Goal: Information Seeking & Learning: Learn about a topic

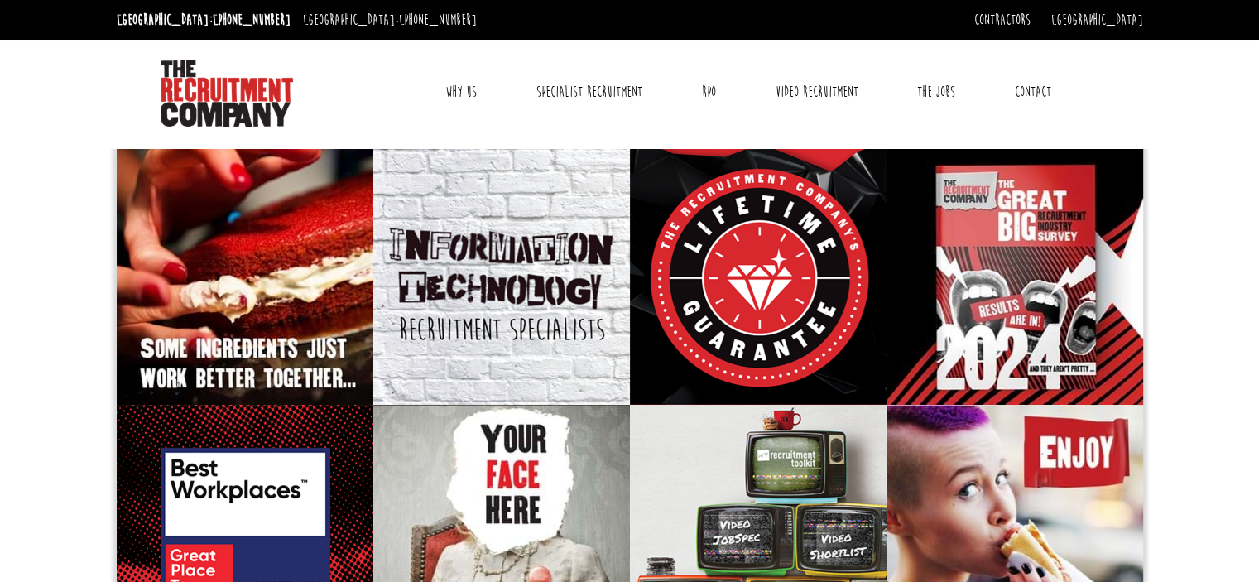
click at [1035, 91] on link "Contact" at bounding box center [1033, 91] width 61 height 41
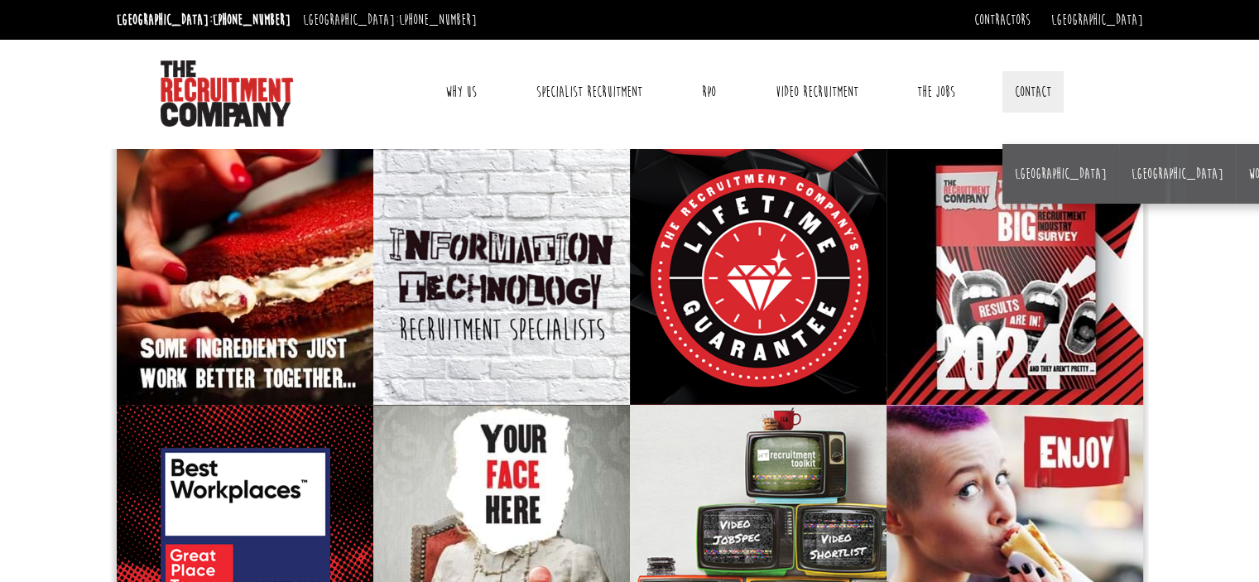
click at [1052, 7] on div "Contractors Timesheets Why Contract Through Us? Workplace health and safety Con…" at bounding box center [1058, 20] width 169 height 26
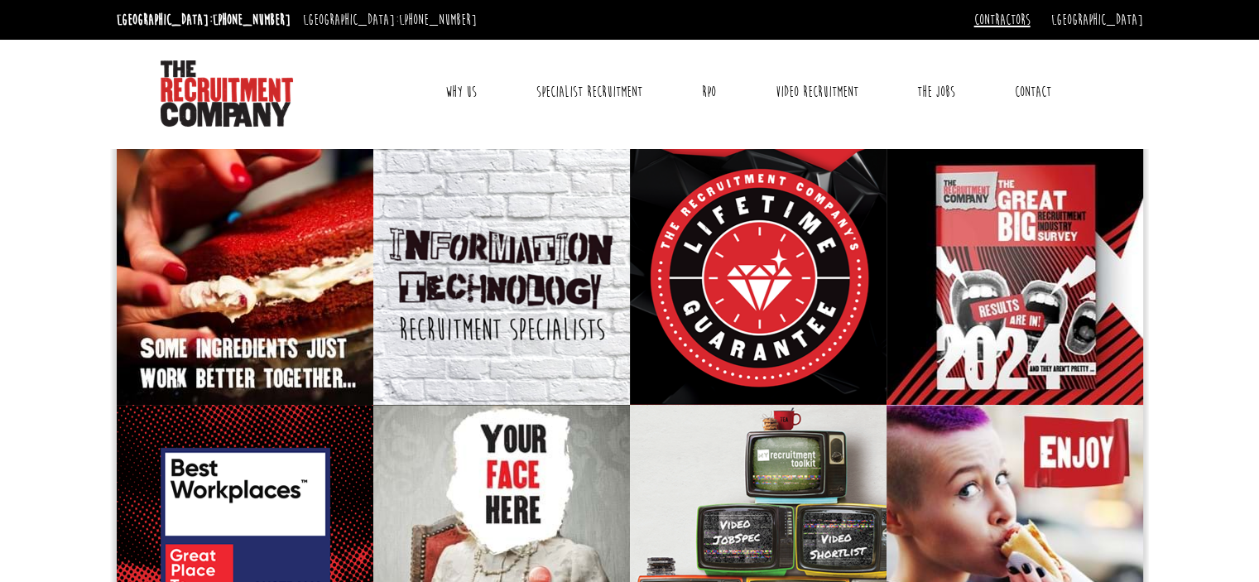
click at [1031, 16] on link "Contractors" at bounding box center [1002, 20] width 56 height 18
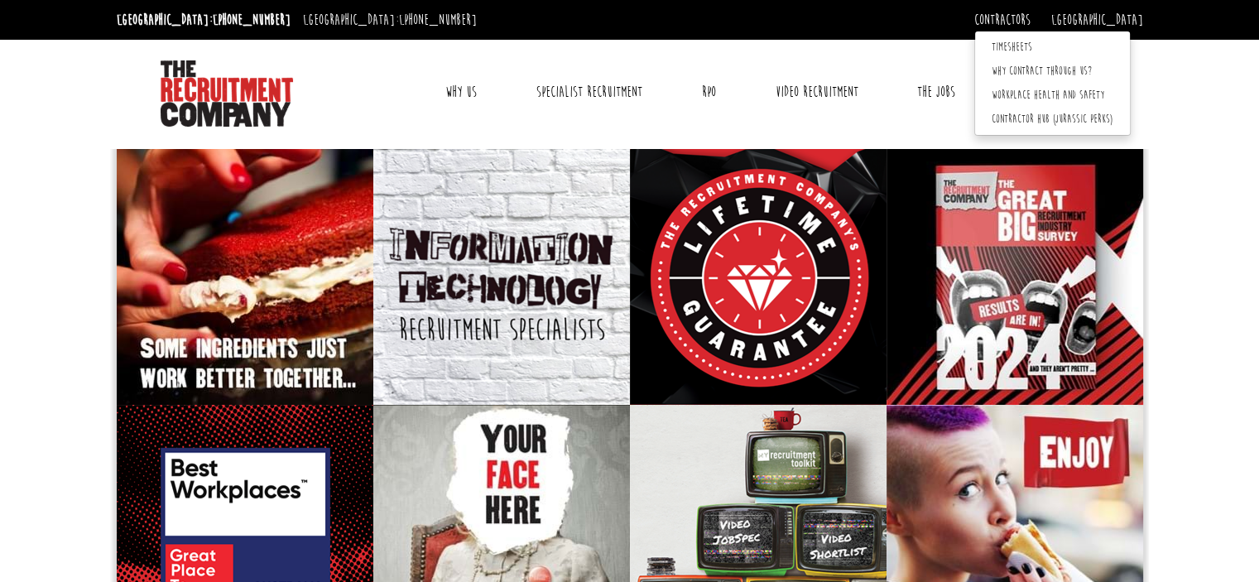
click at [1020, 92] on link "Contact" at bounding box center [1033, 91] width 61 height 41
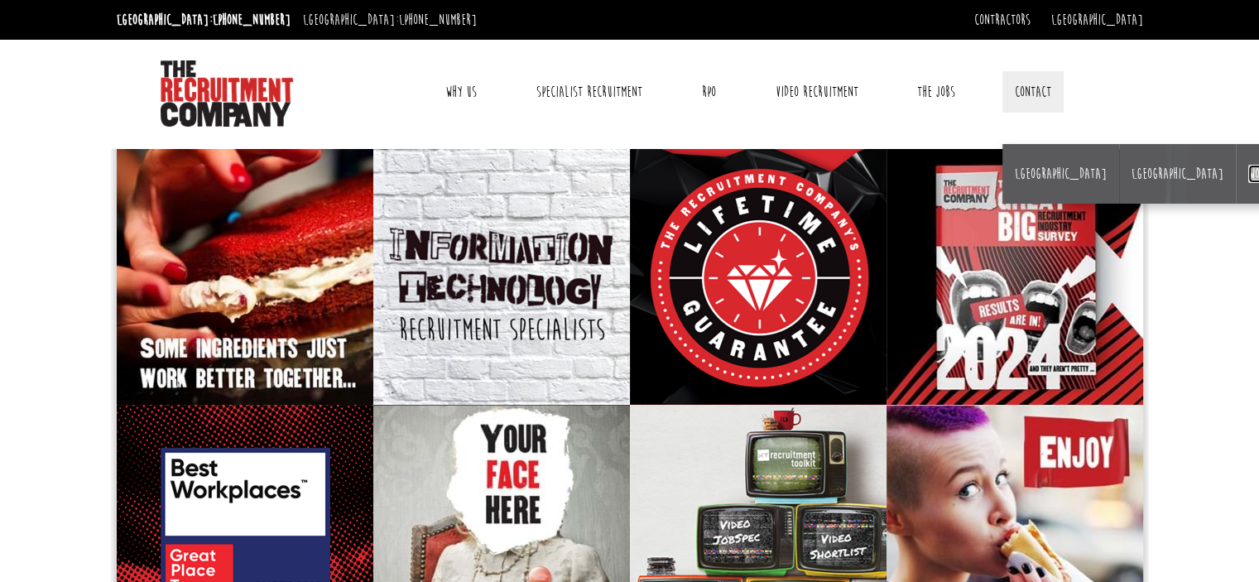
click at [1248, 176] on link "Work for us" at bounding box center [1275, 174] width 55 height 18
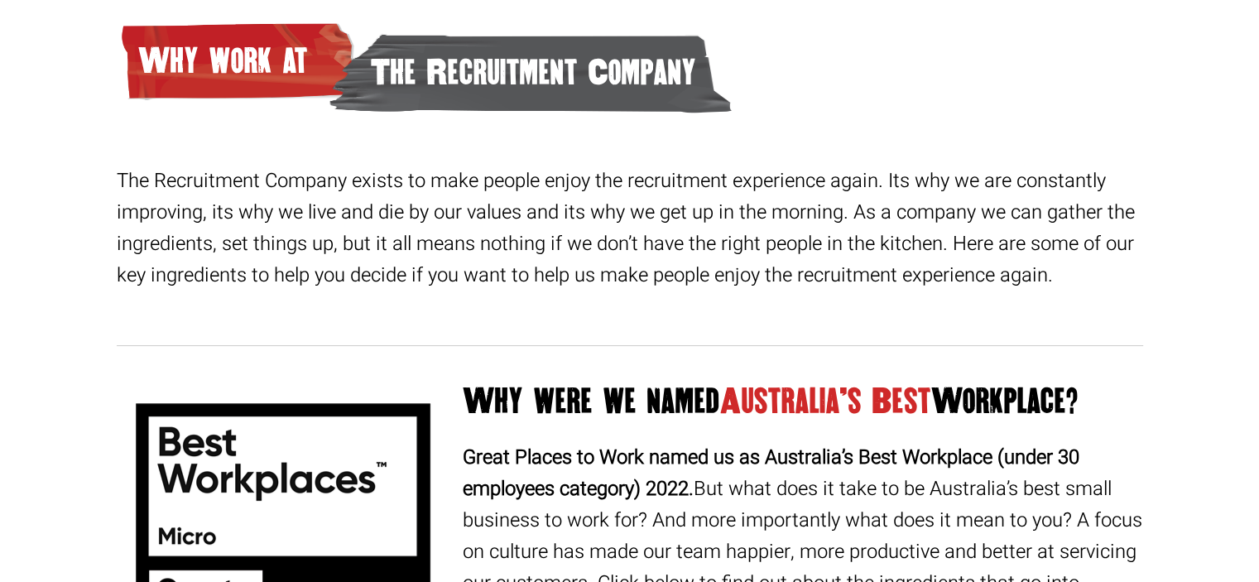
scroll to position [166, 0]
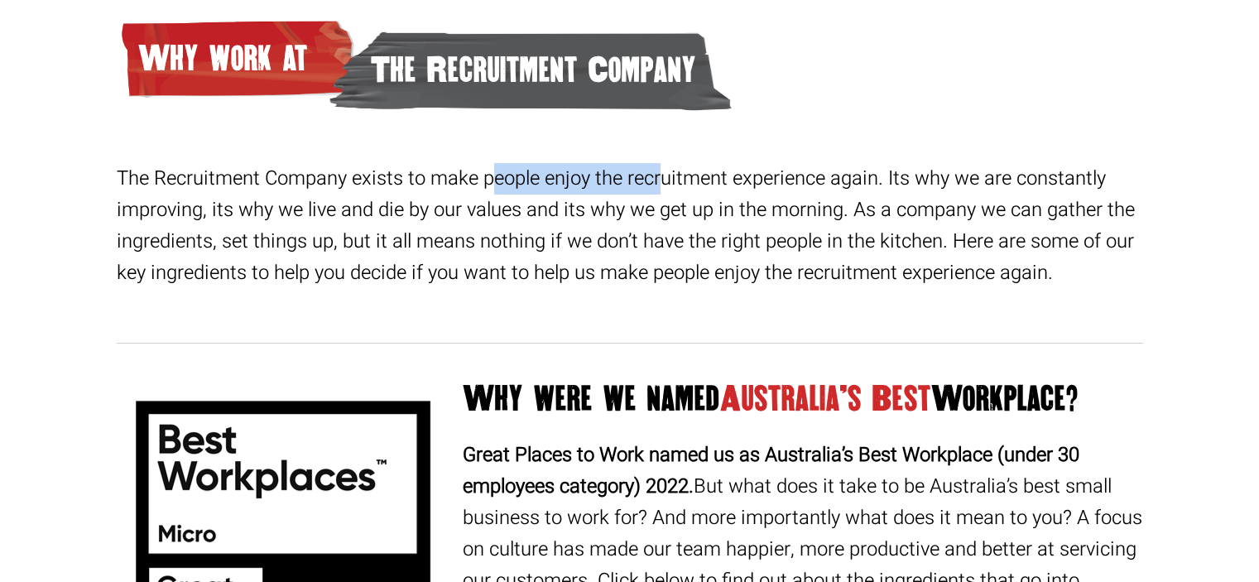
drag, startPoint x: 599, startPoint y: 180, endPoint x: 672, endPoint y: 176, distance: 73.0
click at [648, 177] on p "The Recruitment Company exists to make people enjoy the recruitment experience …" at bounding box center [630, 226] width 1027 height 126
click at [673, 176] on p "The Recruitment Company exists to make people enjoy the recruitment experience …" at bounding box center [630, 226] width 1027 height 126
drag, startPoint x: 867, startPoint y: 182, endPoint x: 931, endPoint y: 185, distance: 63.8
click at [921, 186] on p "The Recruitment Company exists to make people enjoy the recruitment experience …" at bounding box center [630, 226] width 1027 height 126
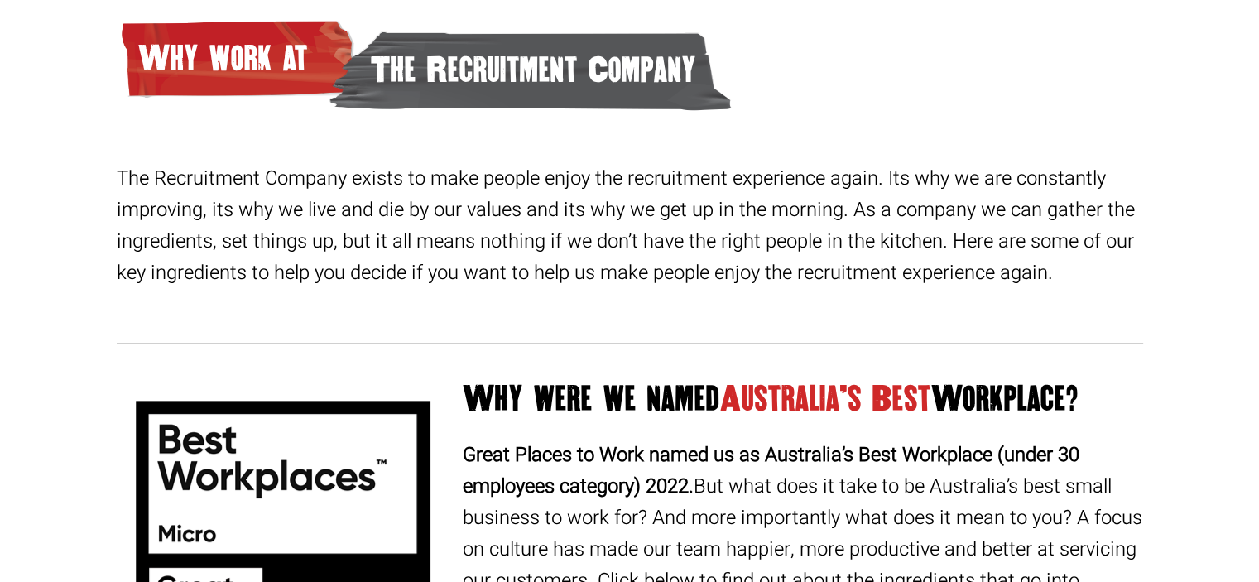
click at [998, 181] on p "The Recruitment Company exists to make people enjoy the recruitment experience …" at bounding box center [630, 226] width 1027 height 126
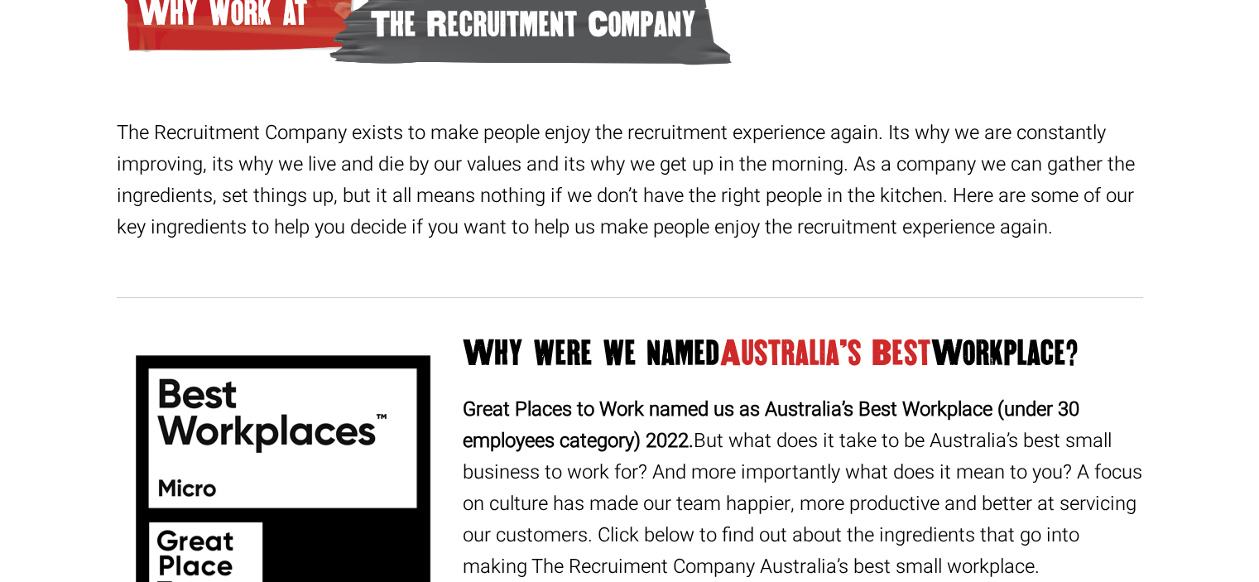
scroll to position [248, 0]
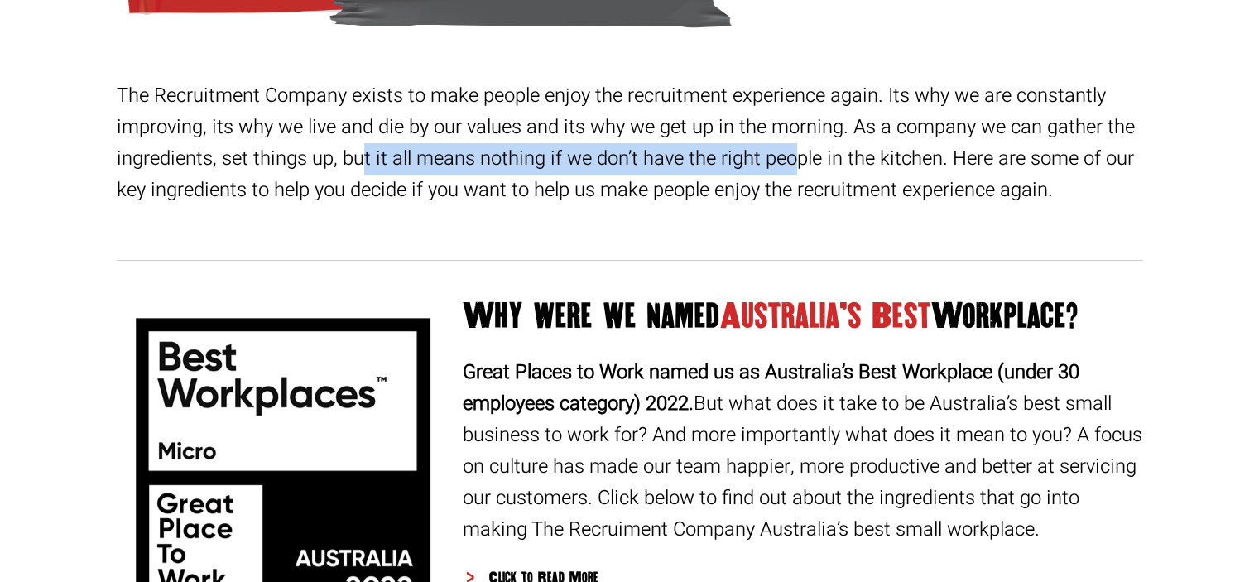
drag, startPoint x: 321, startPoint y: 157, endPoint x: 762, endPoint y: 150, distance: 441.3
click at [755, 152] on p "The Recruitment Company exists to make people enjoy the recruitment experience …" at bounding box center [630, 143] width 1027 height 126
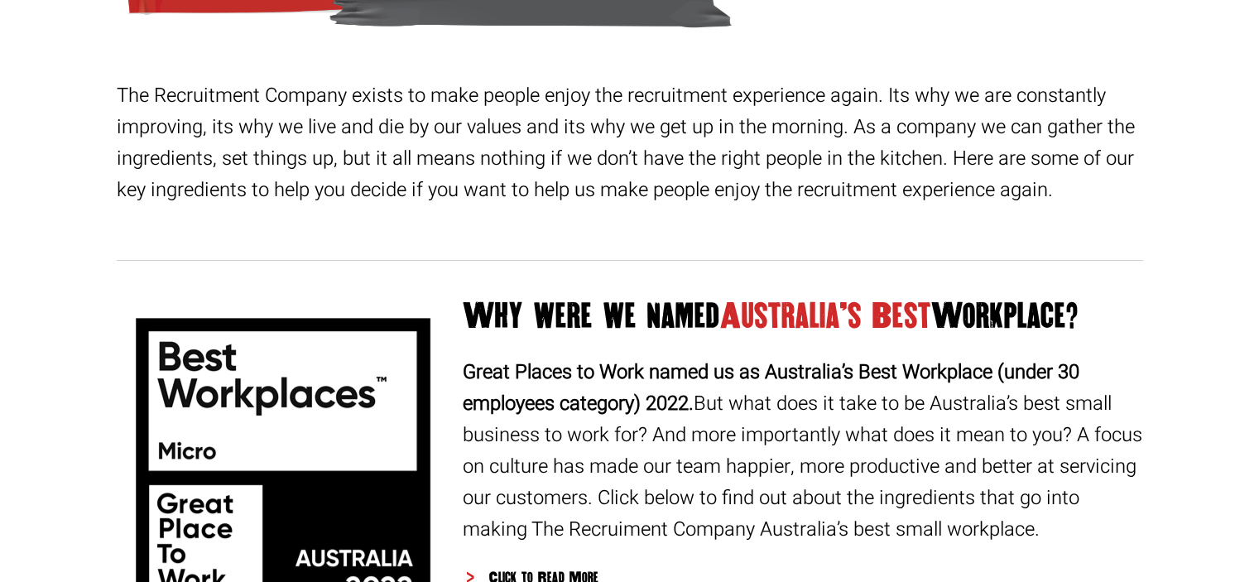
click at [1037, 158] on p "The Recruitment Company exists to make people enjoy the recruitment experience …" at bounding box center [630, 143] width 1027 height 126
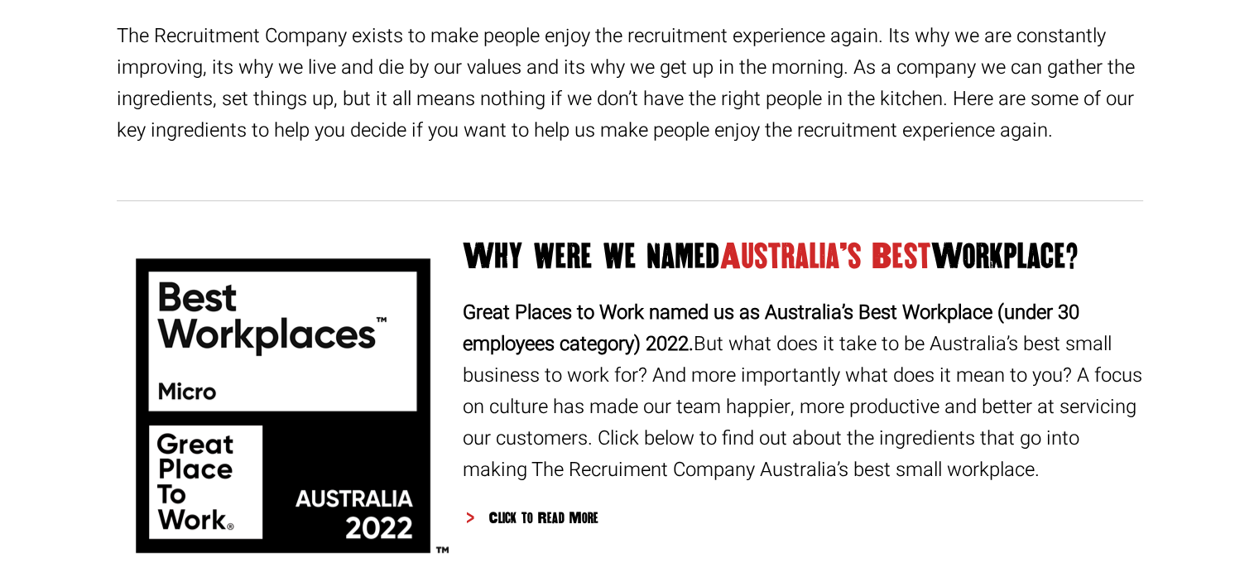
scroll to position [331, 0]
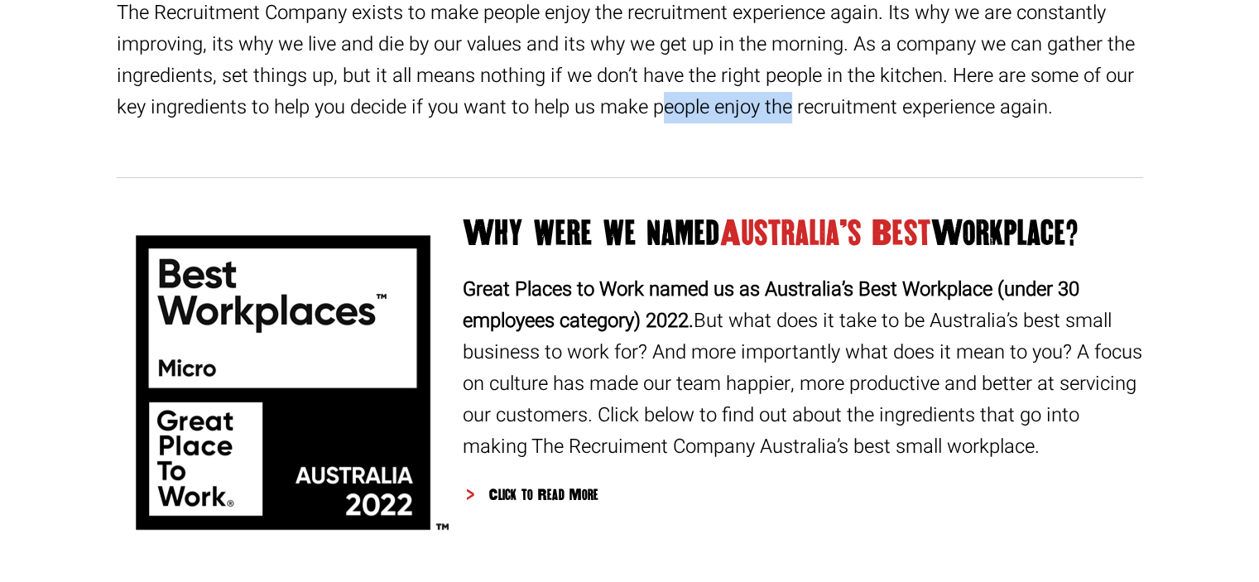
drag, startPoint x: 622, startPoint y: 112, endPoint x: 758, endPoint y: 115, distance: 136.6
click at [758, 115] on p "The Recruitment Company exists to make people enjoy the recruitment experience …" at bounding box center [630, 61] width 1027 height 126
drag, startPoint x: 964, startPoint y: 103, endPoint x: 1030, endPoint y: 97, distance: 66.5
click at [1030, 97] on p "The Recruitment Company exists to make people enjoy the recruitment experience …" at bounding box center [630, 61] width 1027 height 126
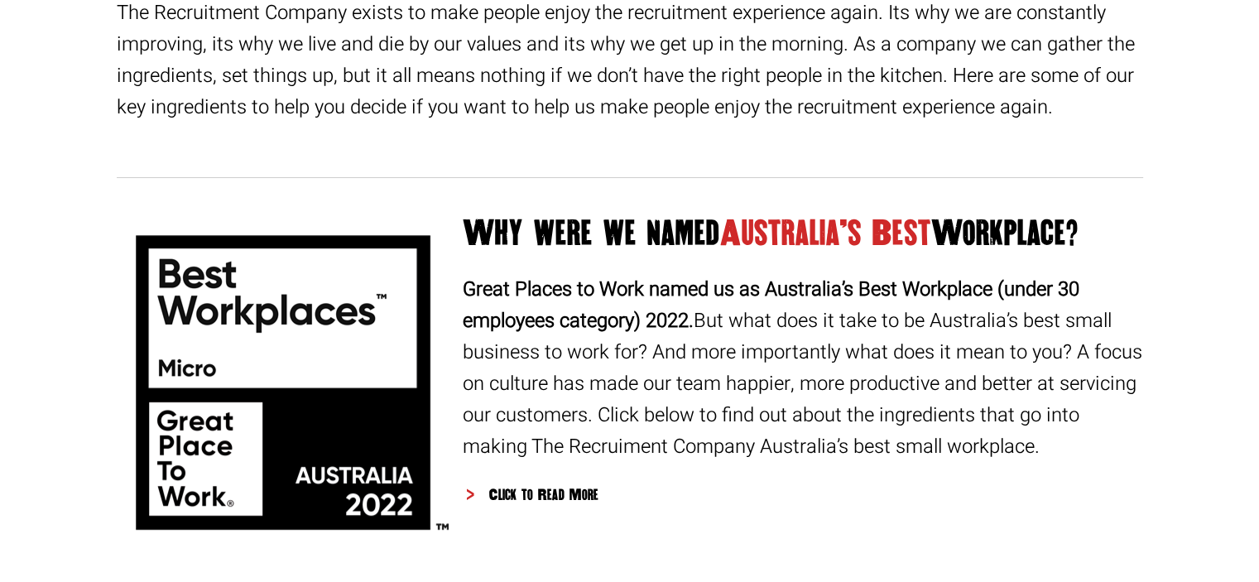
click at [1030, 97] on p "The Recruitment Company exists to make people enjoy the recruitment experience …" at bounding box center [630, 61] width 1027 height 126
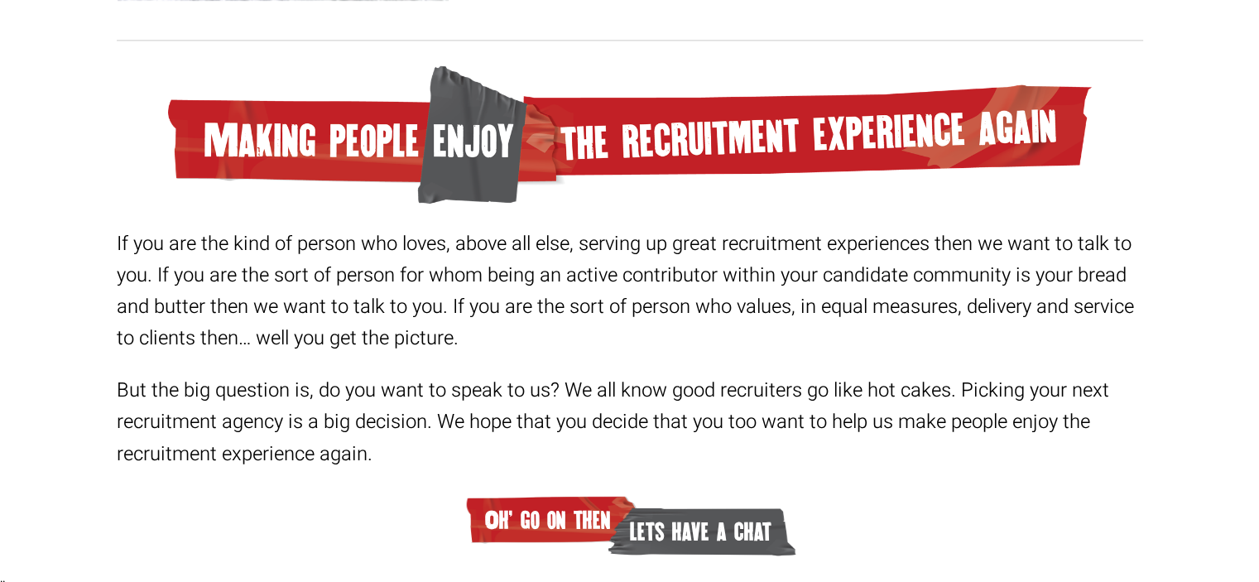
scroll to position [2629, 0]
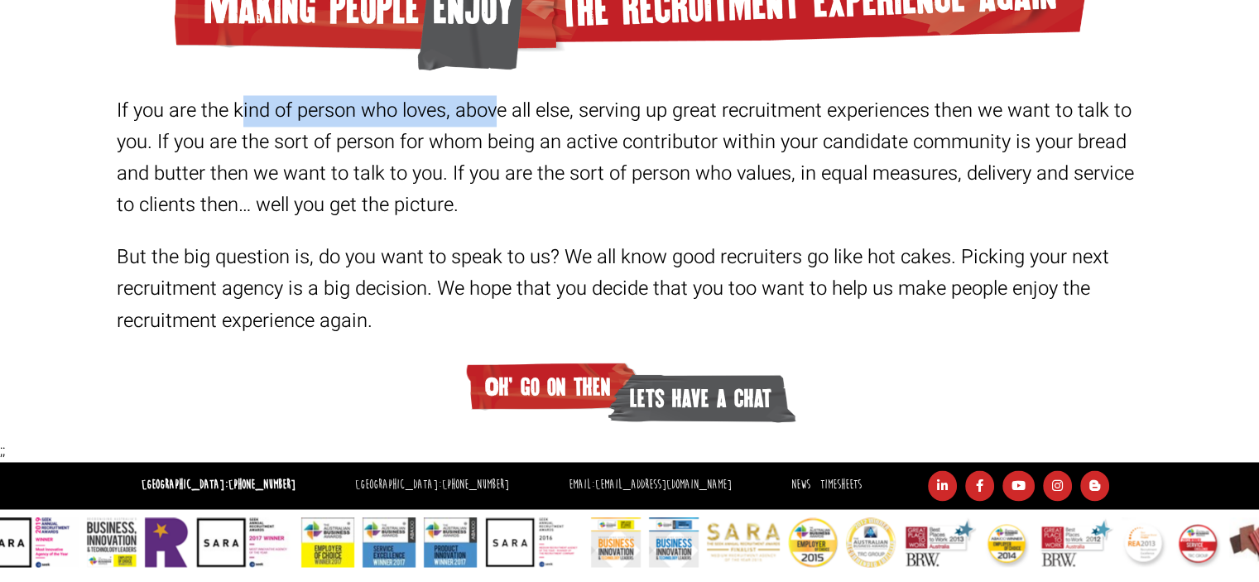
drag, startPoint x: 235, startPoint y: 117, endPoint x: 483, endPoint y: 96, distance: 249.2
click at [474, 98] on p "If you are the kind of person who loves, above all else, serving up great recru…" at bounding box center [630, 158] width 1027 height 126
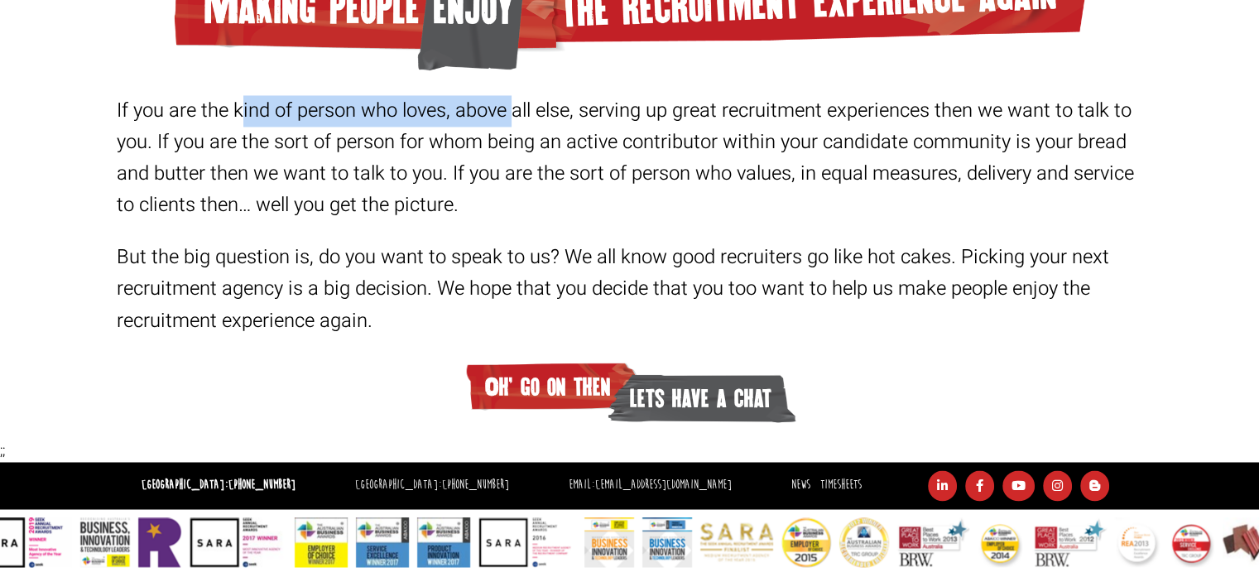
click at [483, 96] on p "If you are the kind of person who loves, above all else, serving up great recru…" at bounding box center [630, 158] width 1027 height 126
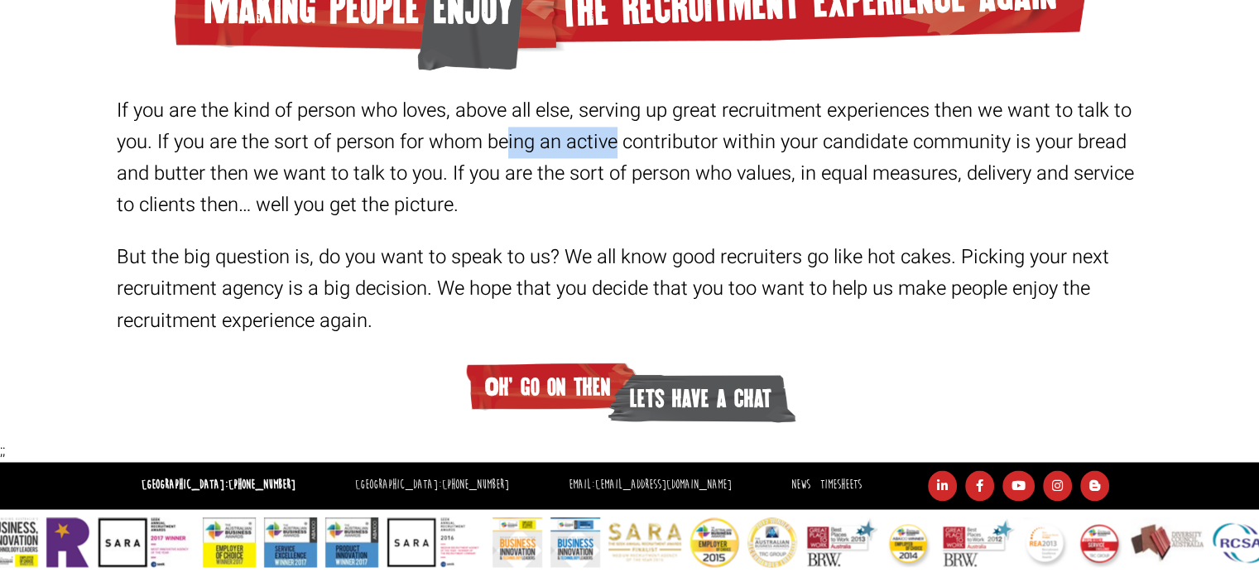
drag, startPoint x: 464, startPoint y: 152, endPoint x: 607, endPoint y: 137, distance: 143.9
click at [603, 138] on p "If you are the kind of person who loves, above all else, serving up great recru…" at bounding box center [630, 158] width 1027 height 126
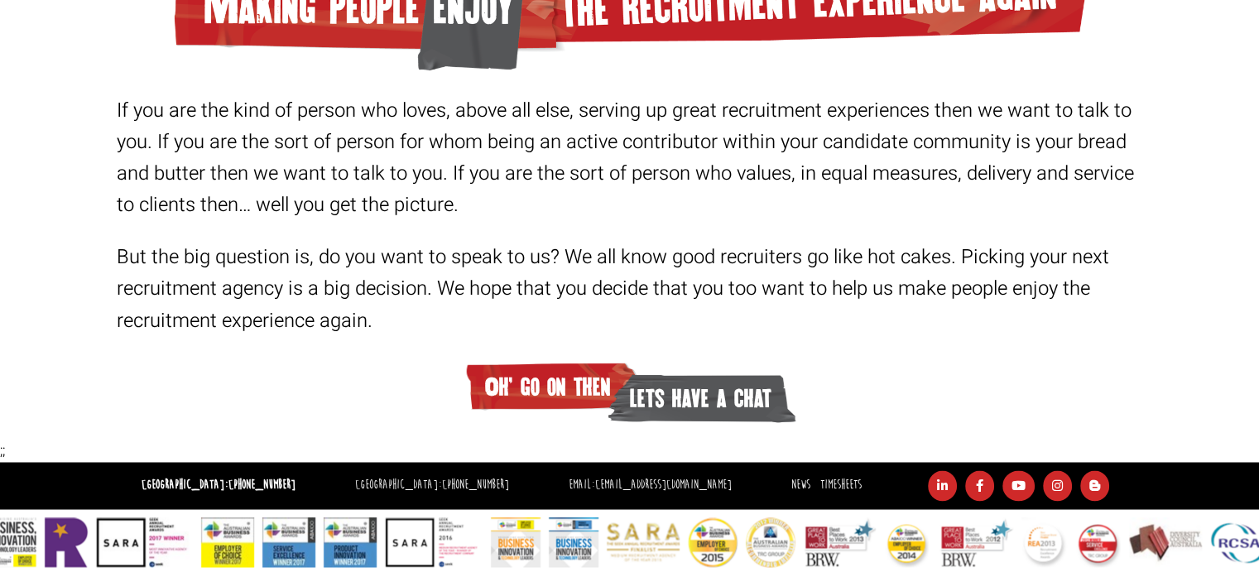
click at [607, 137] on p "If you are the kind of person who loves, above all else, serving up great recru…" at bounding box center [630, 158] width 1027 height 126
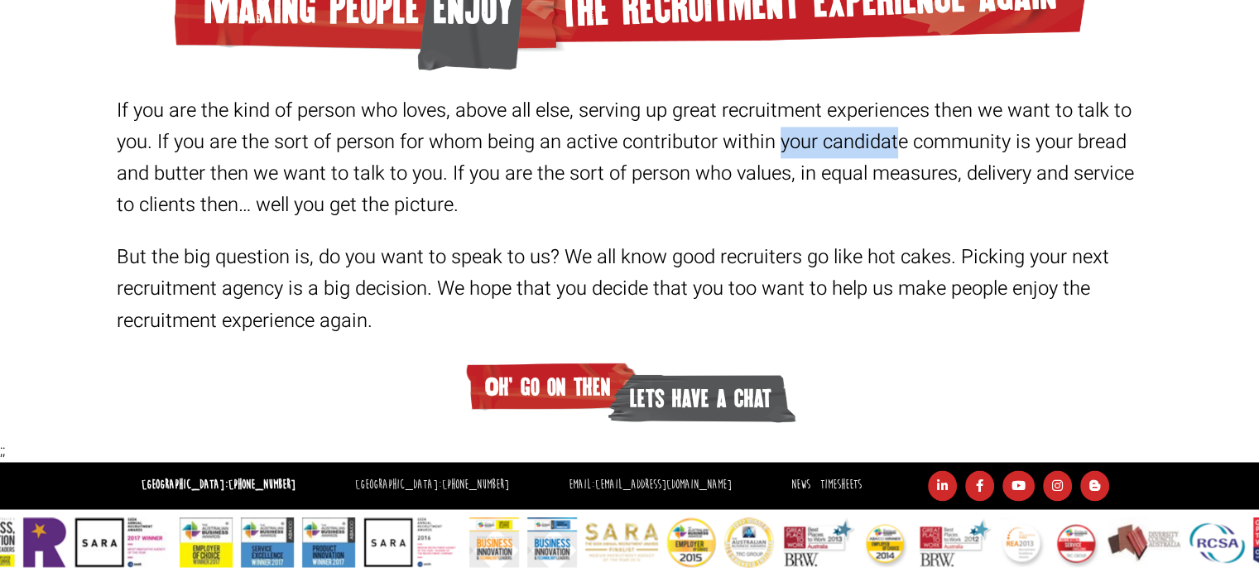
drag, startPoint x: 755, startPoint y: 146, endPoint x: 874, endPoint y: 142, distance: 119.3
click at [874, 142] on p "If you are the kind of person who loves, above all else, serving up great recru…" at bounding box center [630, 158] width 1027 height 126
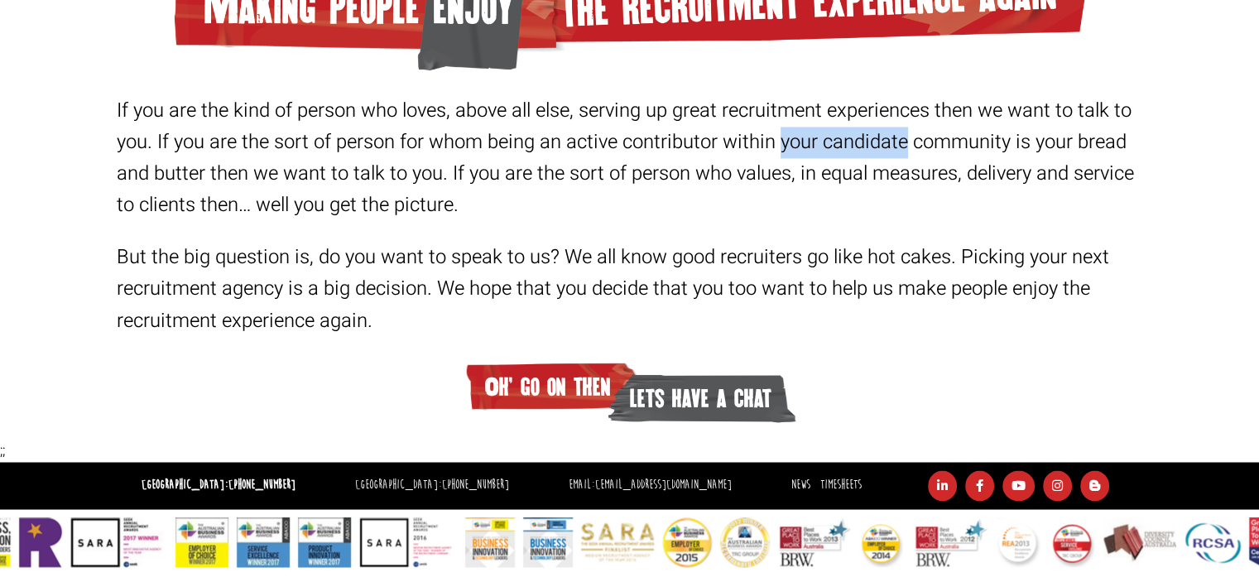
click at [874, 142] on p "If you are the kind of person who loves, above all else, serving up great recru…" at bounding box center [630, 158] width 1027 height 126
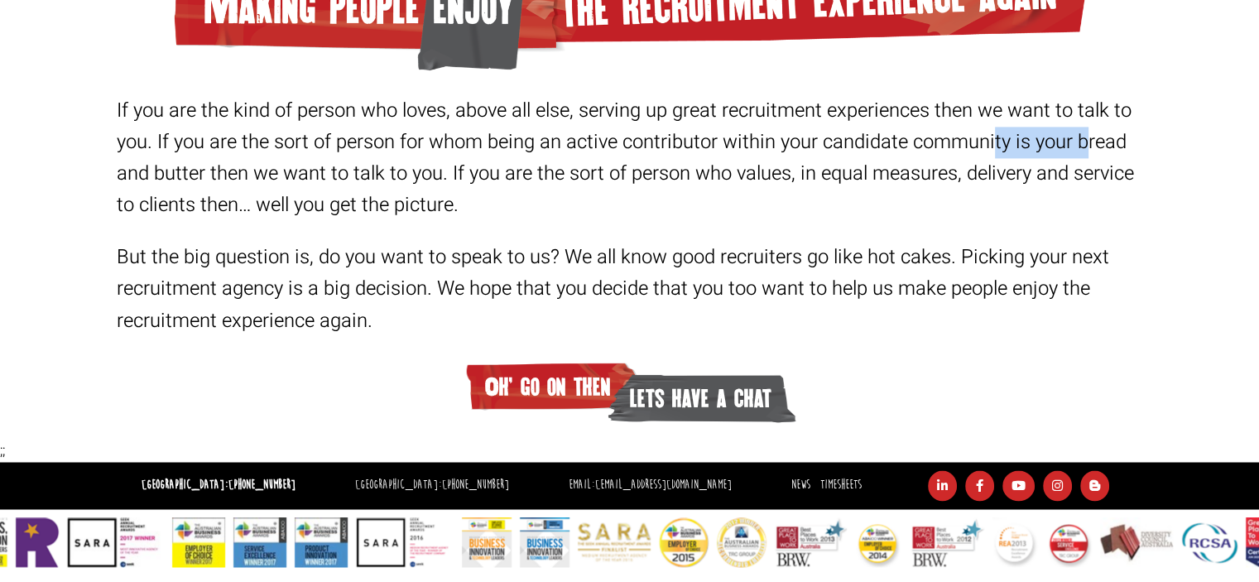
drag, startPoint x: 976, startPoint y: 142, endPoint x: 1096, endPoint y: 126, distance: 121.1
click at [1074, 132] on p "If you are the kind of person who loves, above all else, serving up great recru…" at bounding box center [630, 158] width 1027 height 126
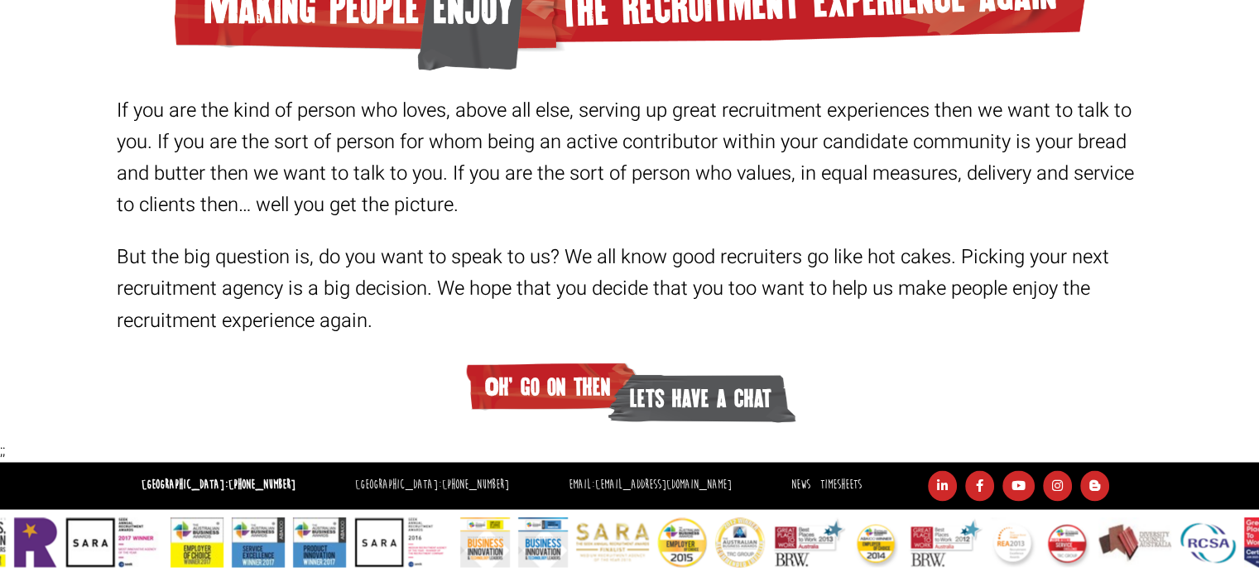
click at [1096, 126] on p "If you are the kind of person who loves, above all else, serving up great recru…" at bounding box center [630, 158] width 1027 height 126
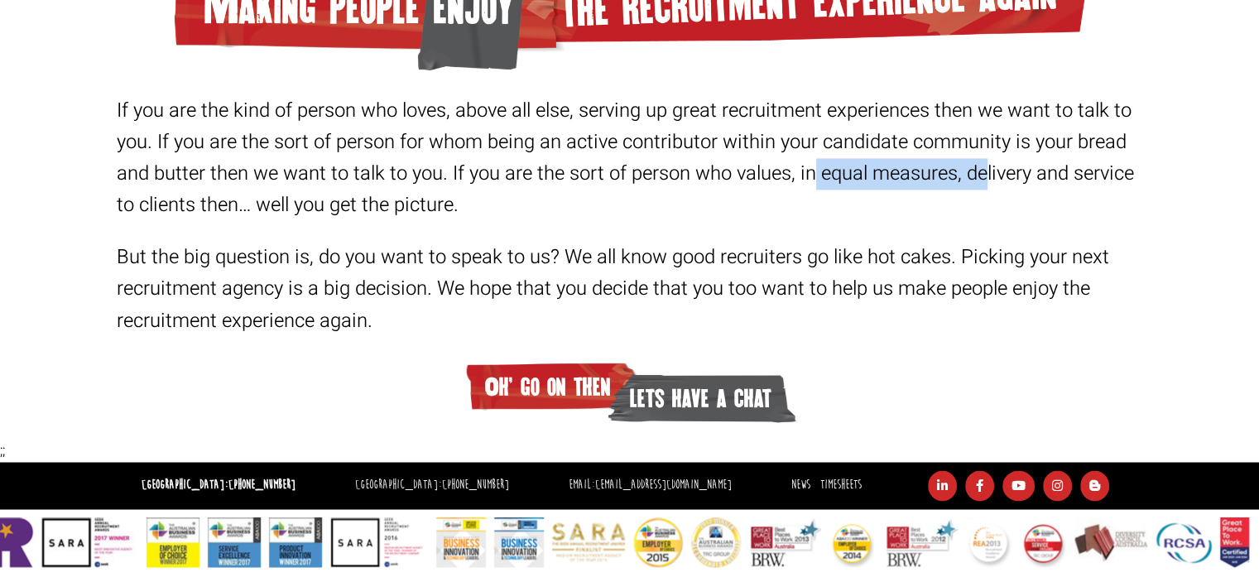
drag, startPoint x: 814, startPoint y: 174, endPoint x: 974, endPoint y: 171, distance: 159.8
click at [964, 171] on p "If you are the kind of person who loves, above all else, serving up great recru…" at bounding box center [630, 158] width 1027 height 126
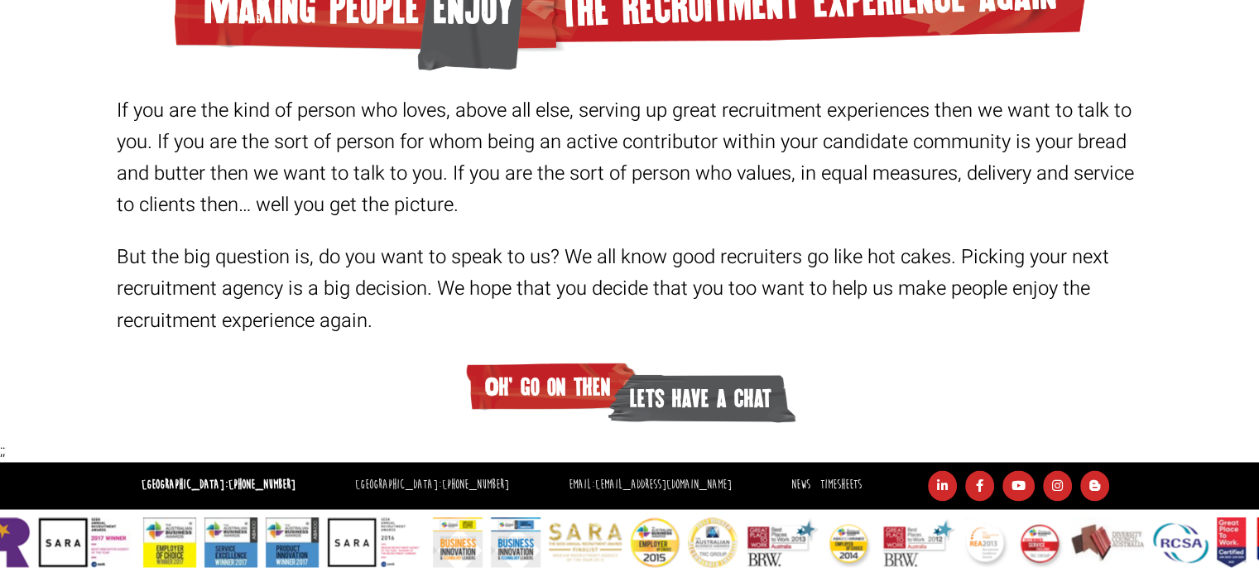
click at [1000, 168] on p "If you are the kind of person who loves, above all else, serving up great recru…" at bounding box center [630, 158] width 1027 height 126
click at [1099, 170] on p "If you are the kind of person who loves, above all else, serving up great recru…" at bounding box center [630, 158] width 1027 height 126
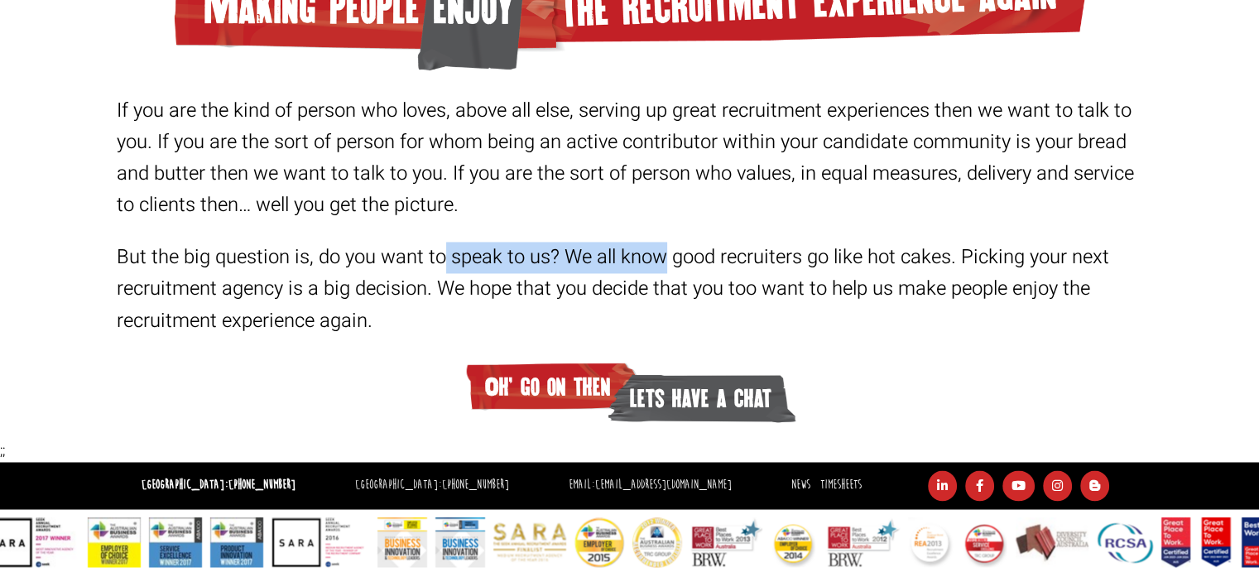
drag, startPoint x: 510, startPoint y: 261, endPoint x: 624, endPoint y: 249, distance: 114.8
click at [624, 249] on p "But the big question is, do you want to speak to us? We all know good recruiter…" at bounding box center [630, 289] width 1027 height 94
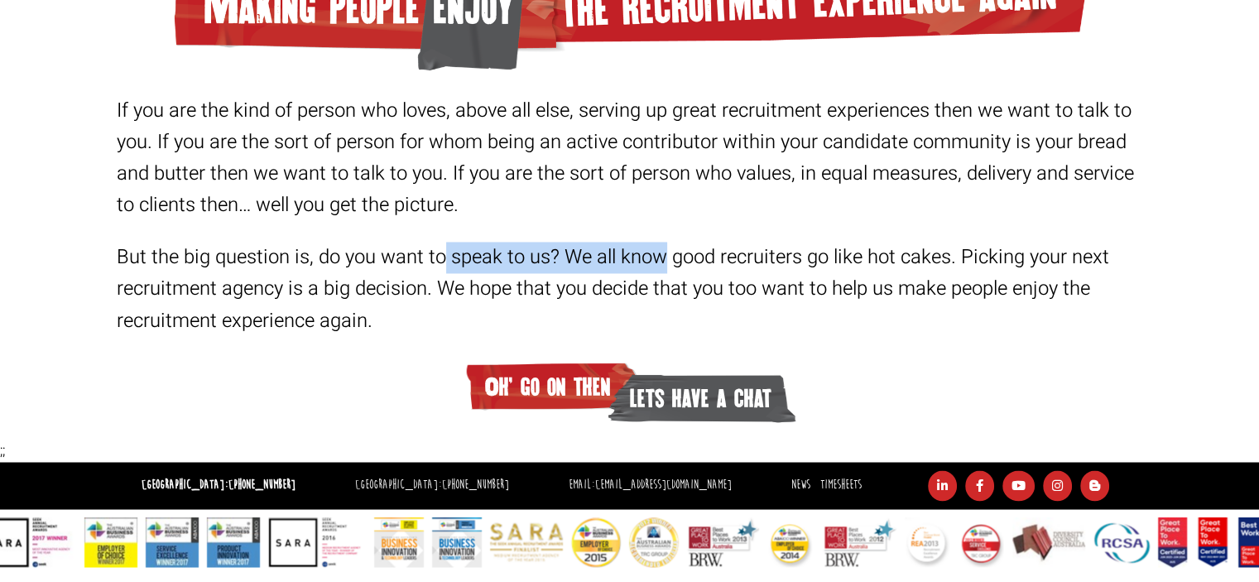
click at [624, 249] on p "But the big question is, do you want to speak to us? We all know good recruiter…" at bounding box center [630, 289] width 1027 height 94
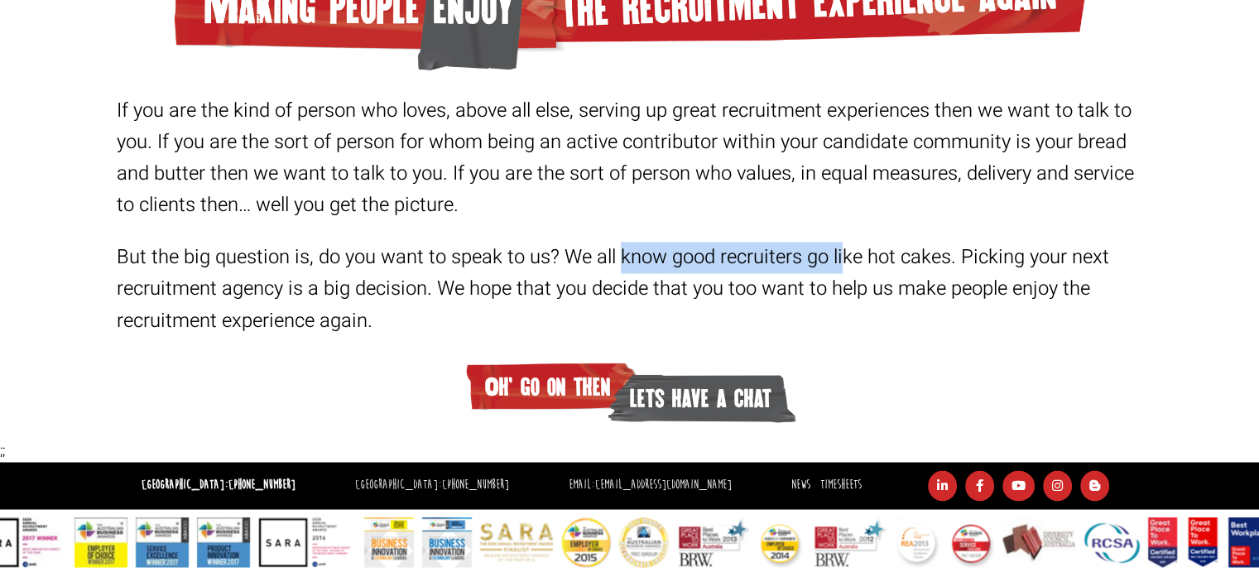
drag, startPoint x: 791, startPoint y: 246, endPoint x: 841, endPoint y: 244, distance: 49.7
click at [840, 244] on p "But the big question is, do you want to speak to us? We all know good recruiter…" at bounding box center [630, 289] width 1027 height 94
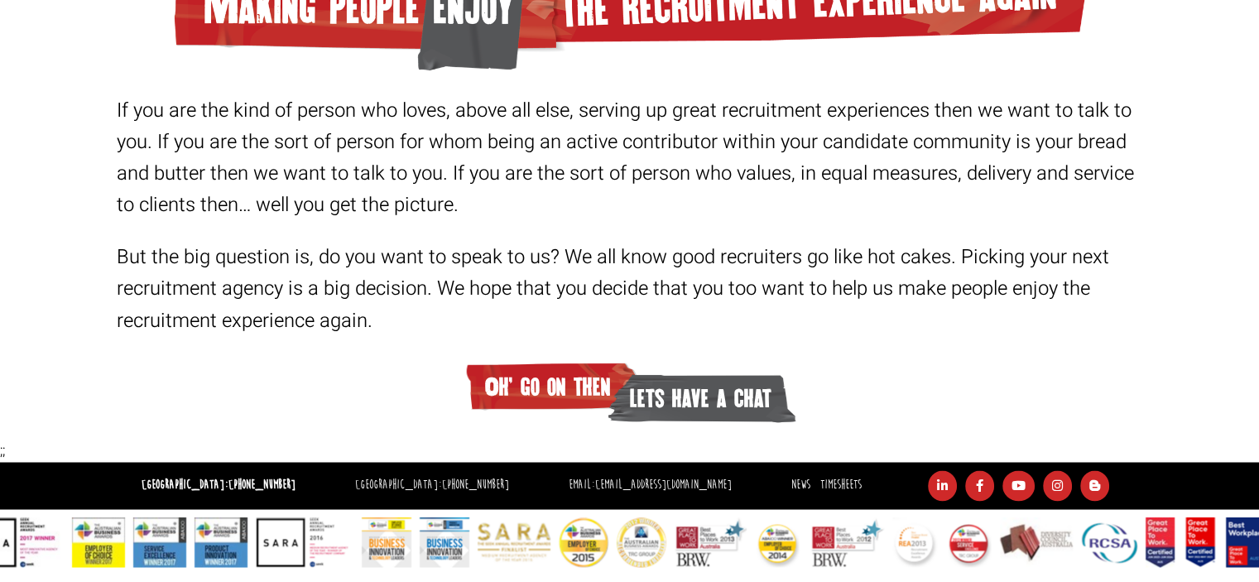
click at [841, 244] on p "But the big question is, do you want to speak to us? We all know good recruiter…" at bounding box center [630, 289] width 1027 height 94
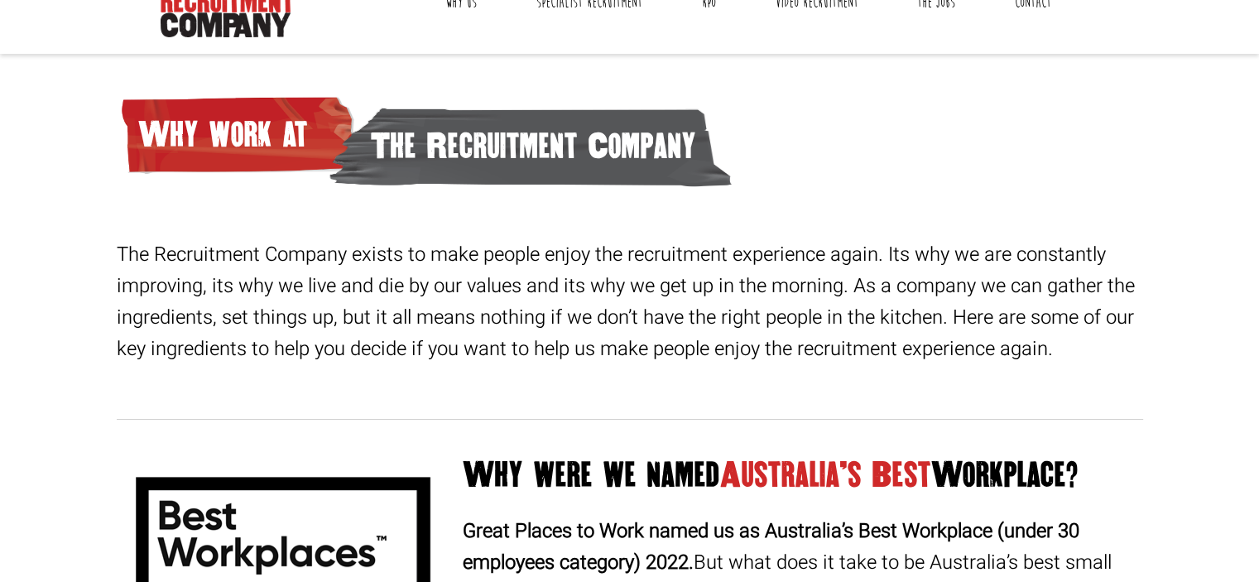
scroll to position [0, 0]
